Goal: Information Seeking & Learning: Learn about a topic

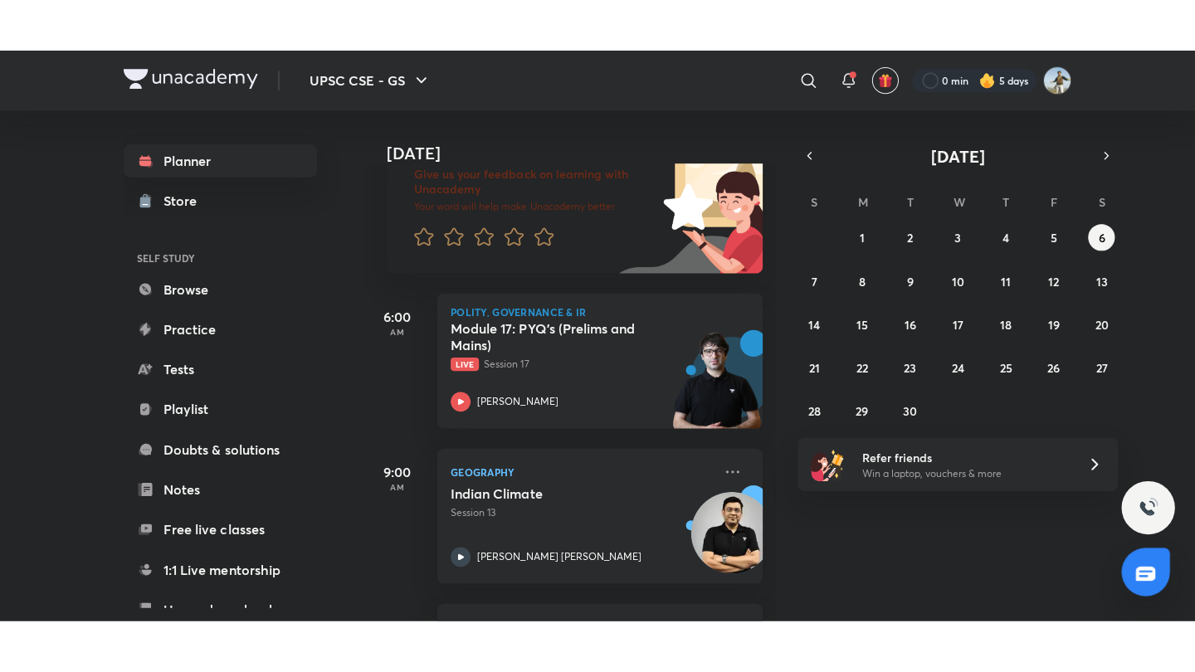
scroll to position [120, 0]
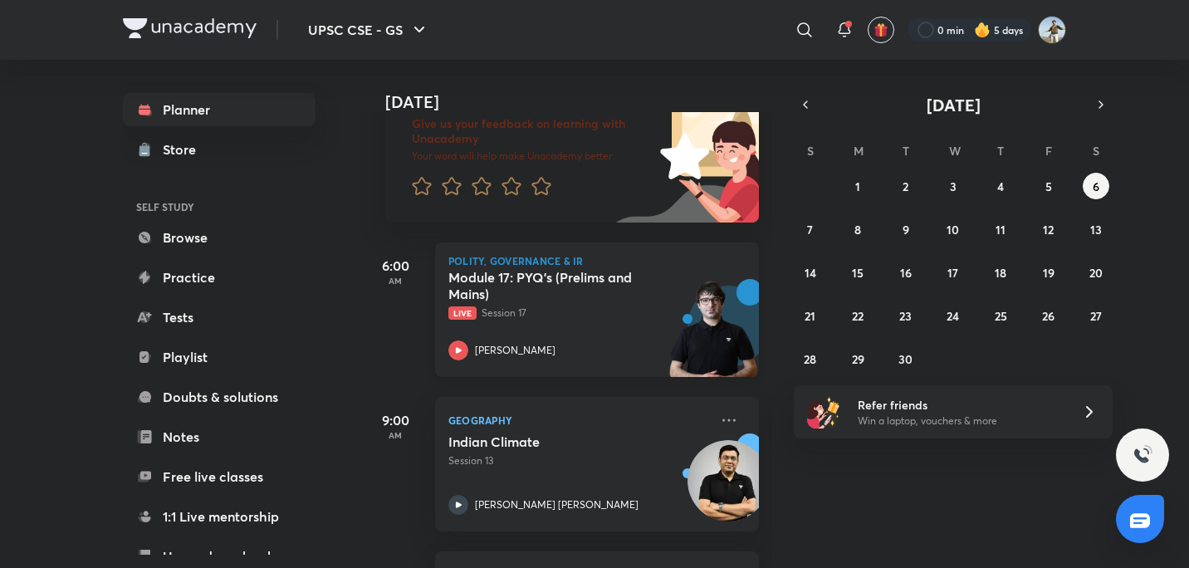
click at [606, 281] on h5 "Module 17: PYQ’s (Prelims and Mains)" at bounding box center [551, 285] width 207 height 33
